Goal: Task Accomplishment & Management: Manage account settings

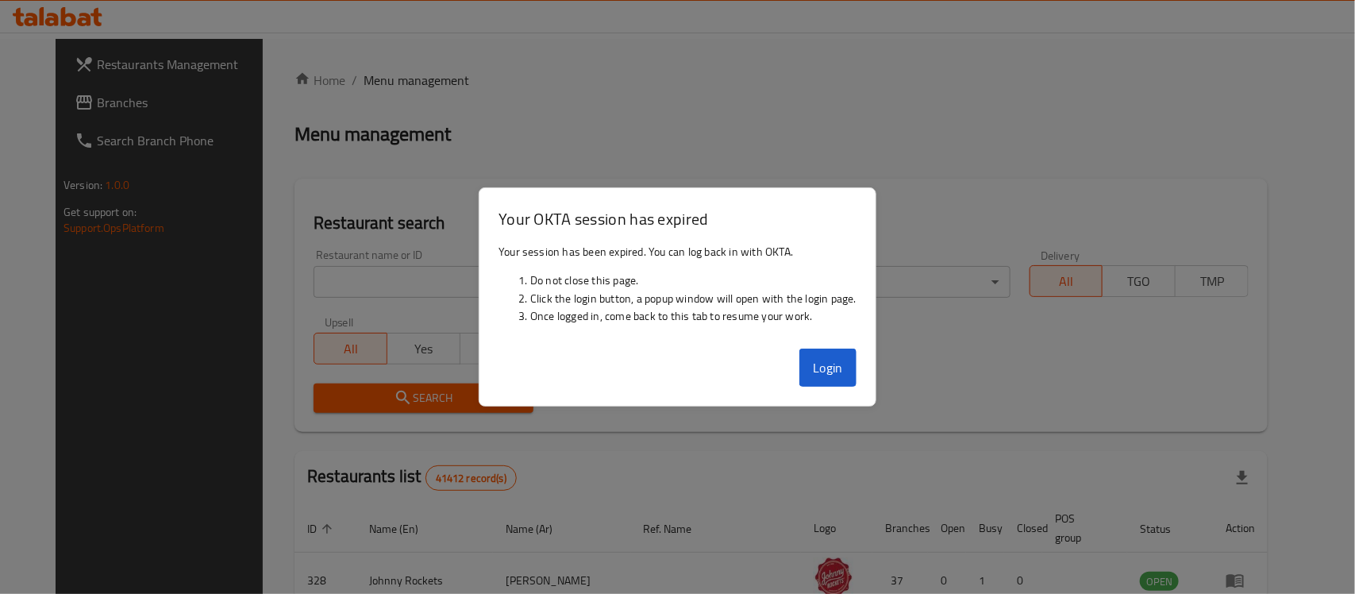
click at [822, 370] on button "Login" at bounding box center [827, 367] width 57 height 38
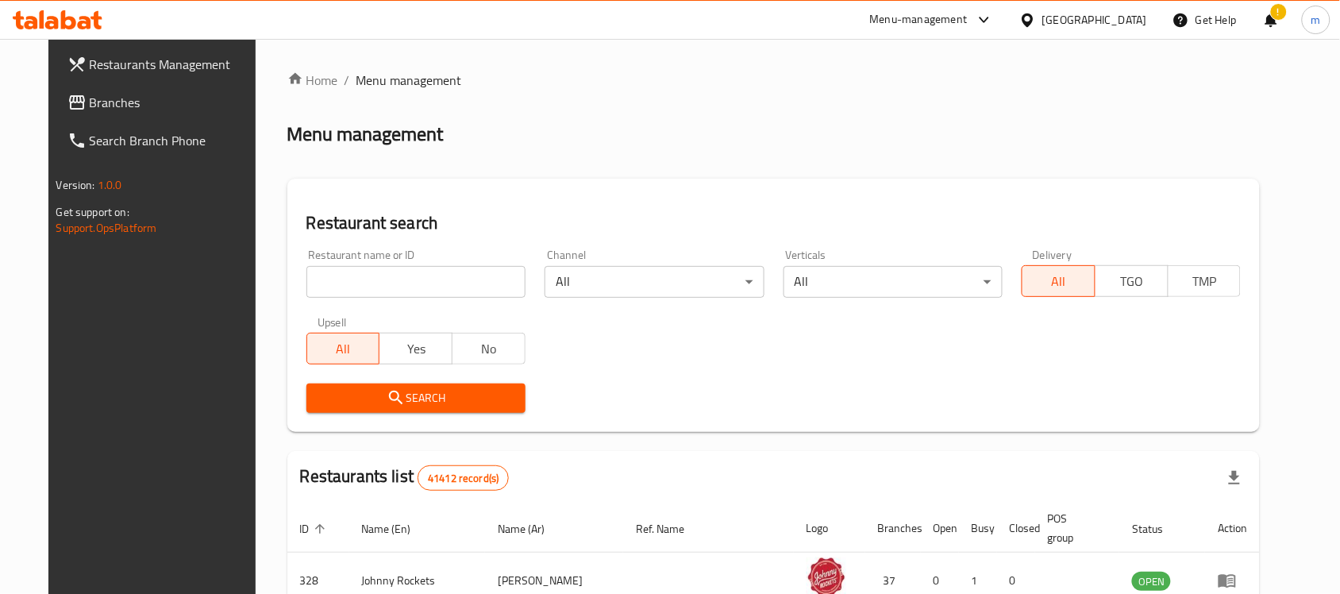
click at [1068, 25] on div "[GEOGRAPHIC_DATA]" at bounding box center [1094, 19] width 105 height 17
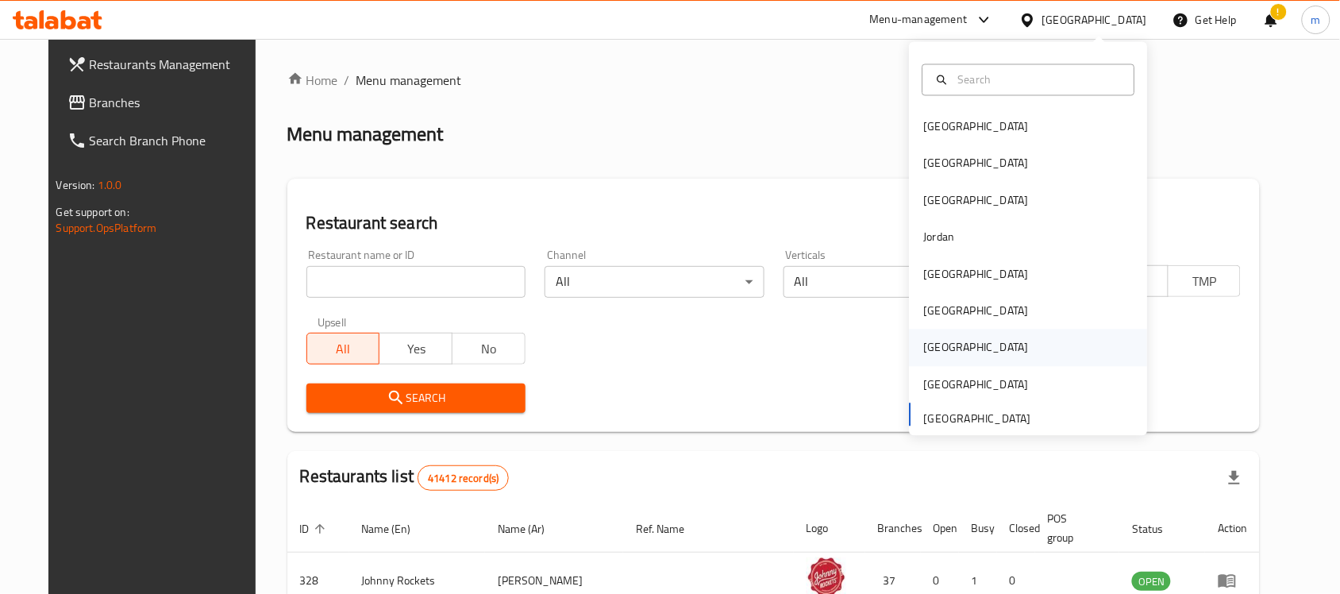
click at [940, 343] on div "[GEOGRAPHIC_DATA]" at bounding box center [976, 347] width 130 height 37
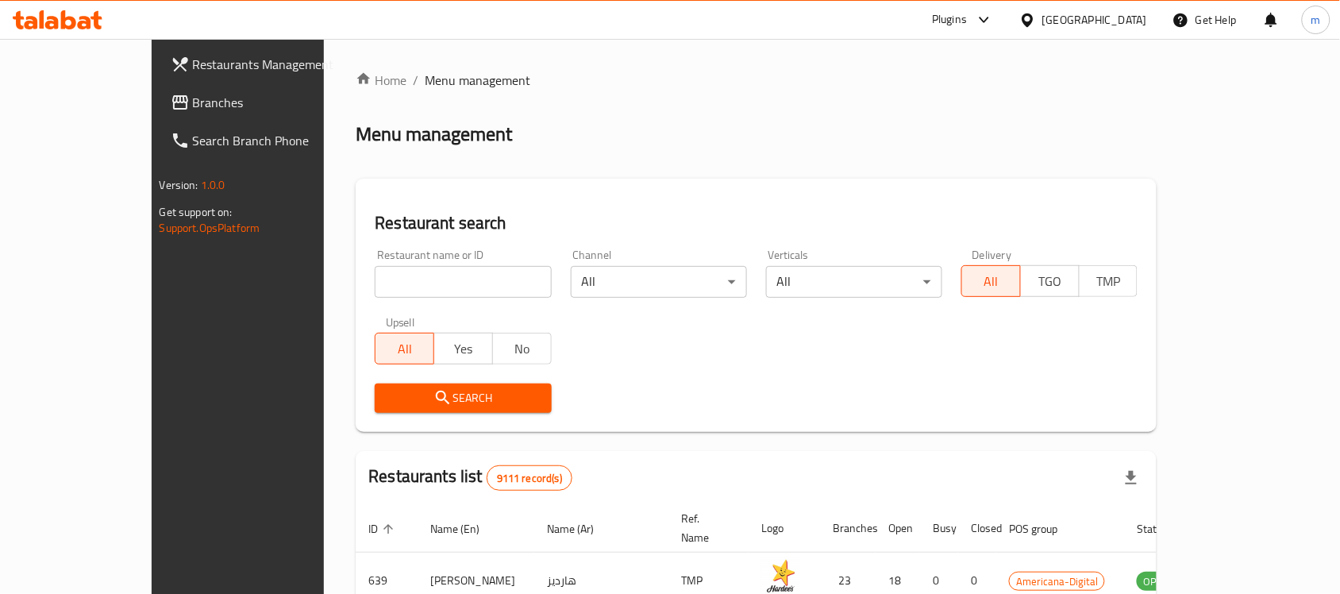
click at [193, 93] on span "Branches" at bounding box center [278, 102] width 170 height 19
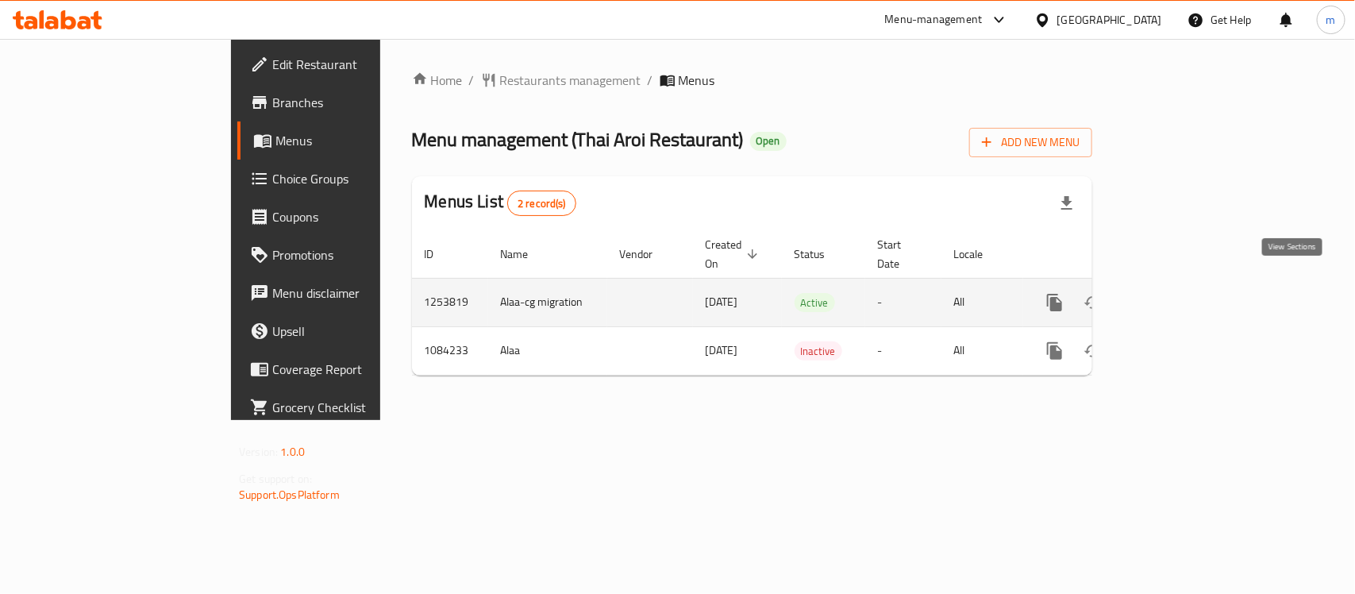
click at [1188, 291] on link "enhanced table" at bounding box center [1169, 302] width 38 height 38
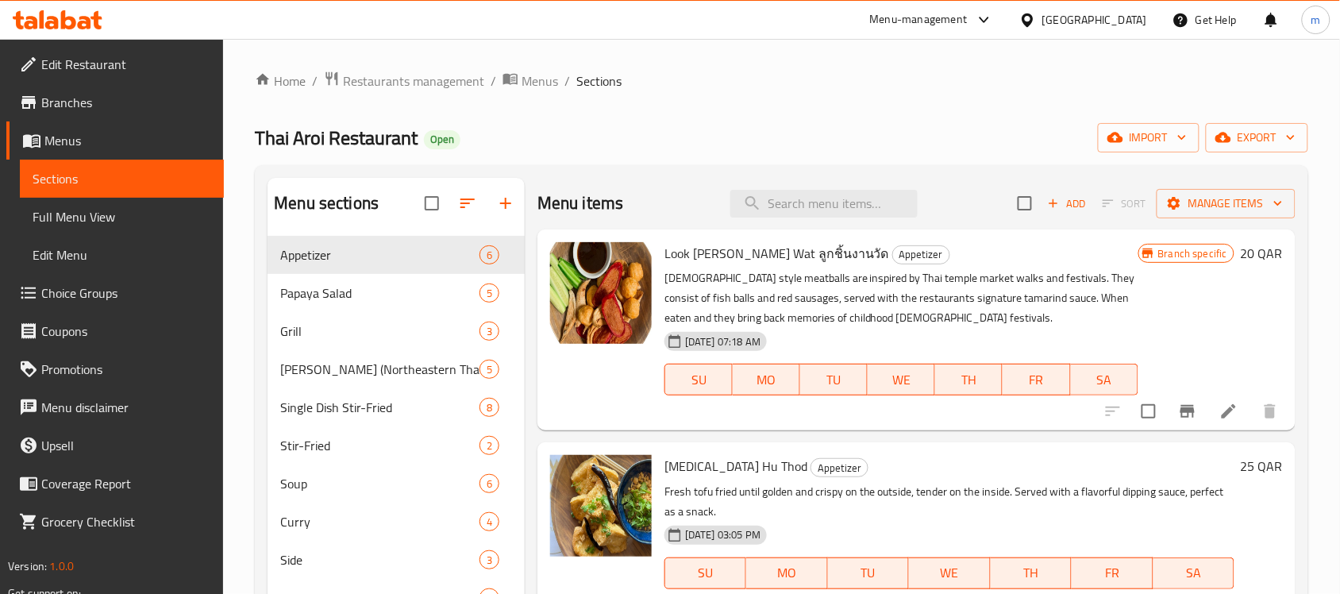
click at [41, 283] on span "Choice Groups" at bounding box center [126, 292] width 170 height 19
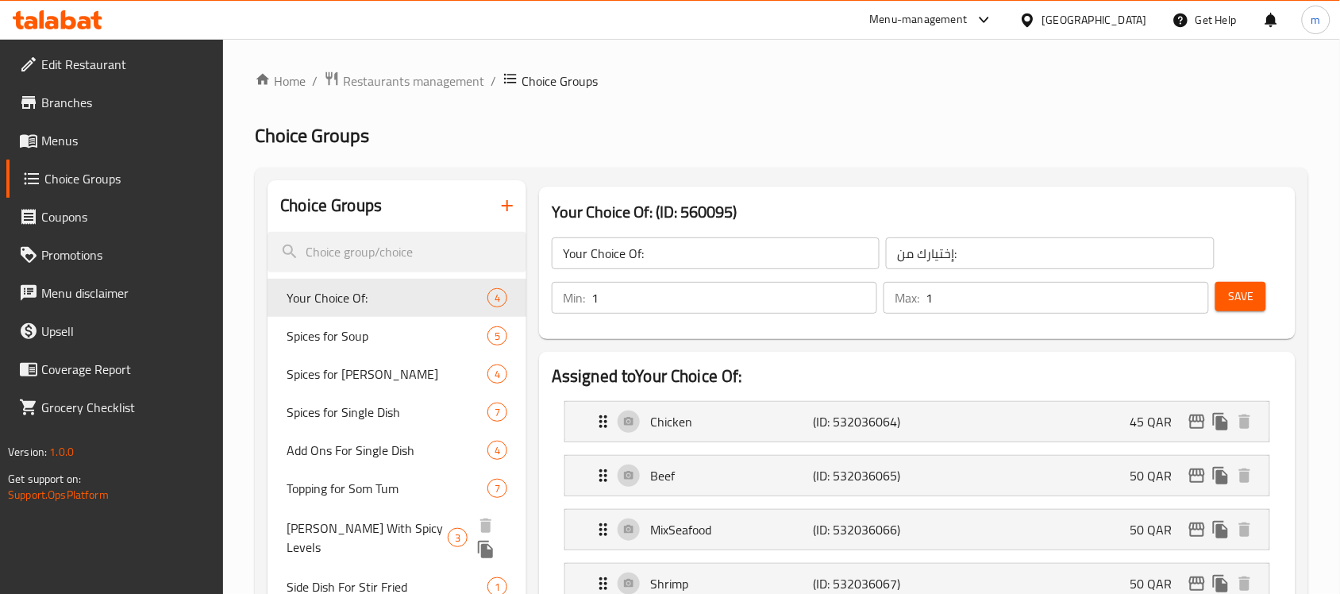
click at [382, 528] on span "[PERSON_NAME] With Spicy Levels" at bounding box center [366, 537] width 161 height 38
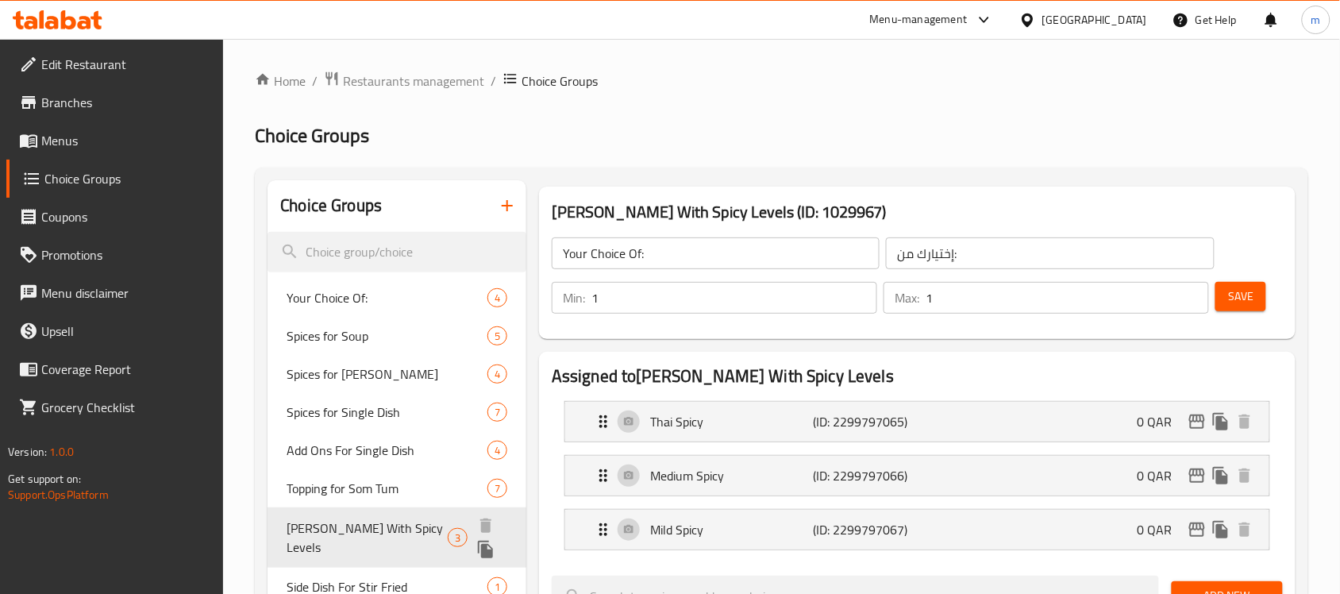
type input "[PERSON_NAME] With Spicy Levels"
type input "كاري بمستويات حار"
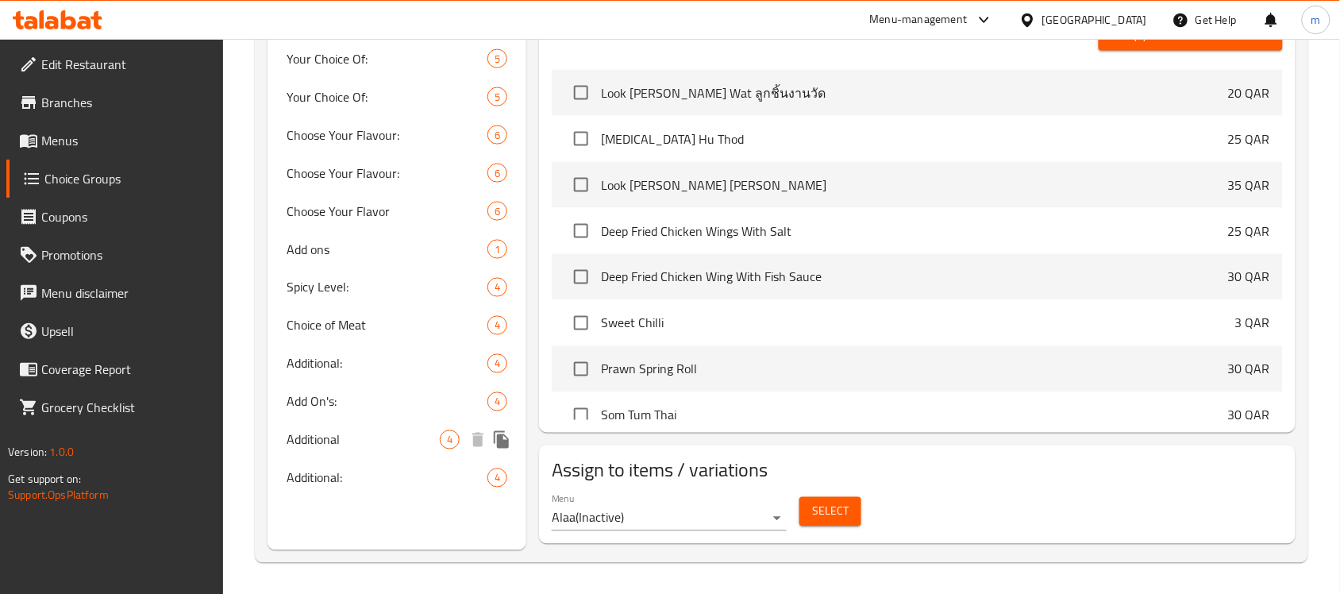
scroll to position [621, 0]
